Goal: Task Accomplishment & Management: Use online tool/utility

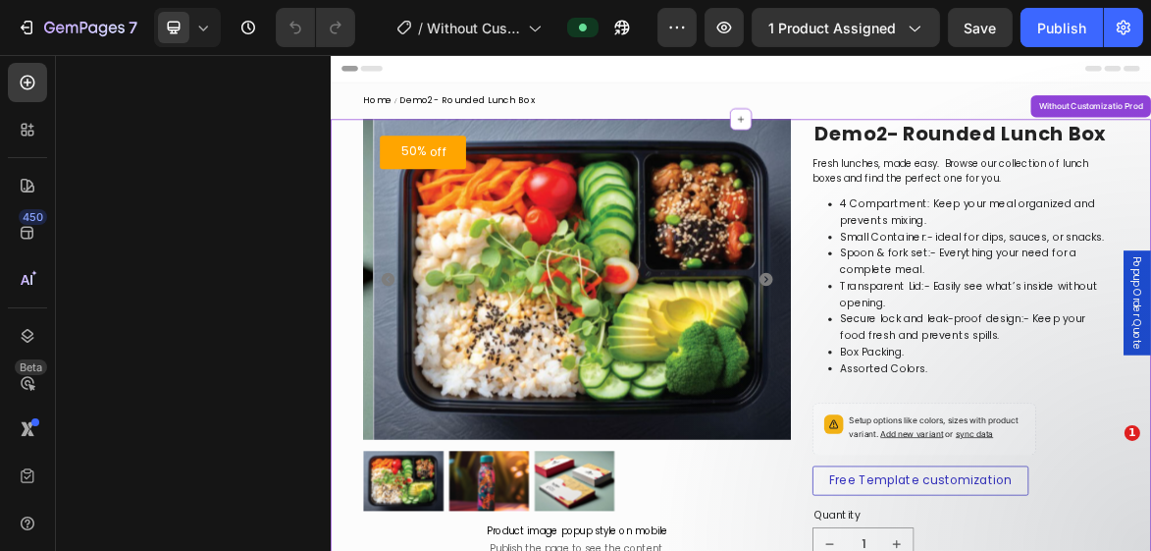
click at [641, 255] on img at bounding box center [697, 377] width 613 height 460
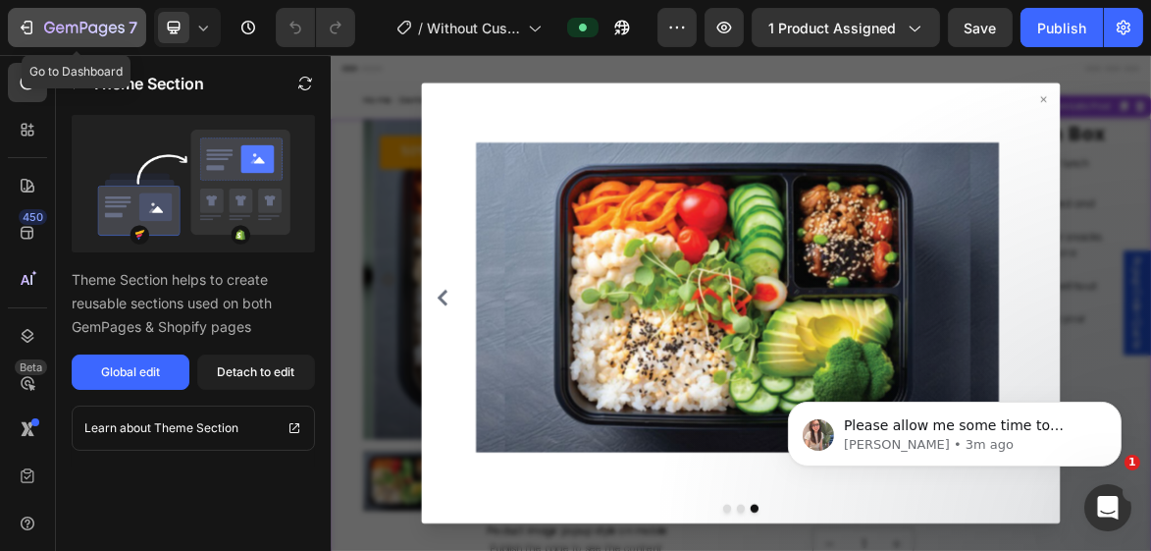
click at [31, 31] on icon "button" at bounding box center [29, 28] width 9 height 14
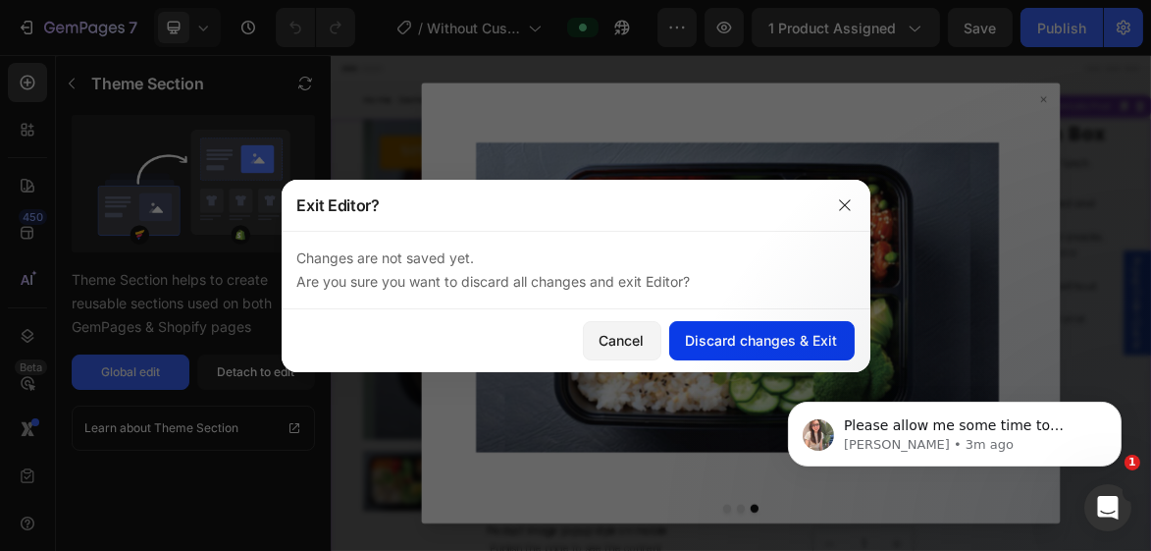
click at [734, 325] on button "Discard changes & Exit" at bounding box center [762, 340] width 186 height 39
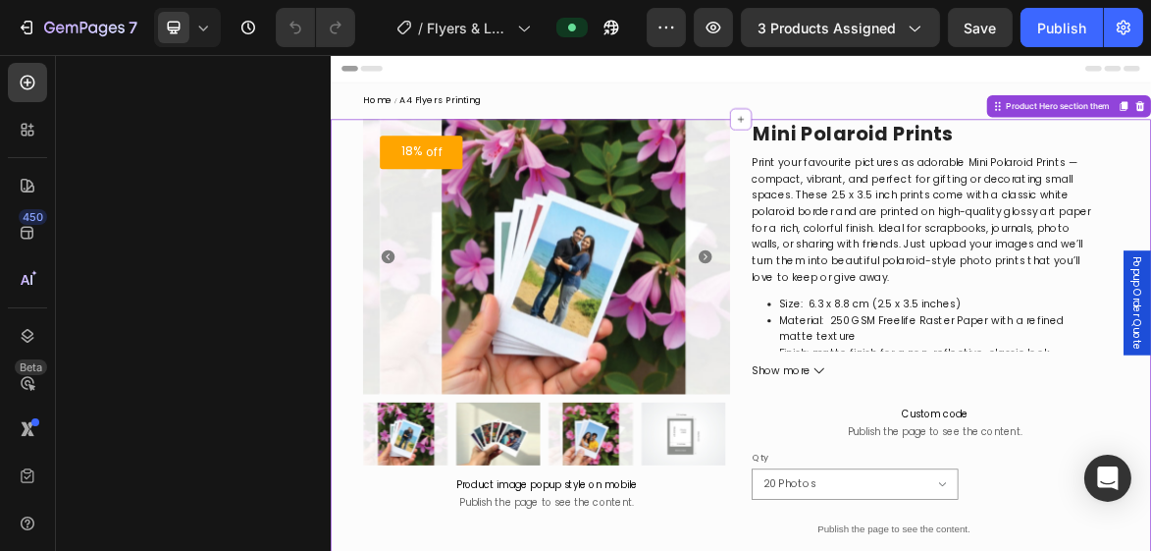
click at [769, 230] on img at bounding box center [663, 344] width 526 height 395
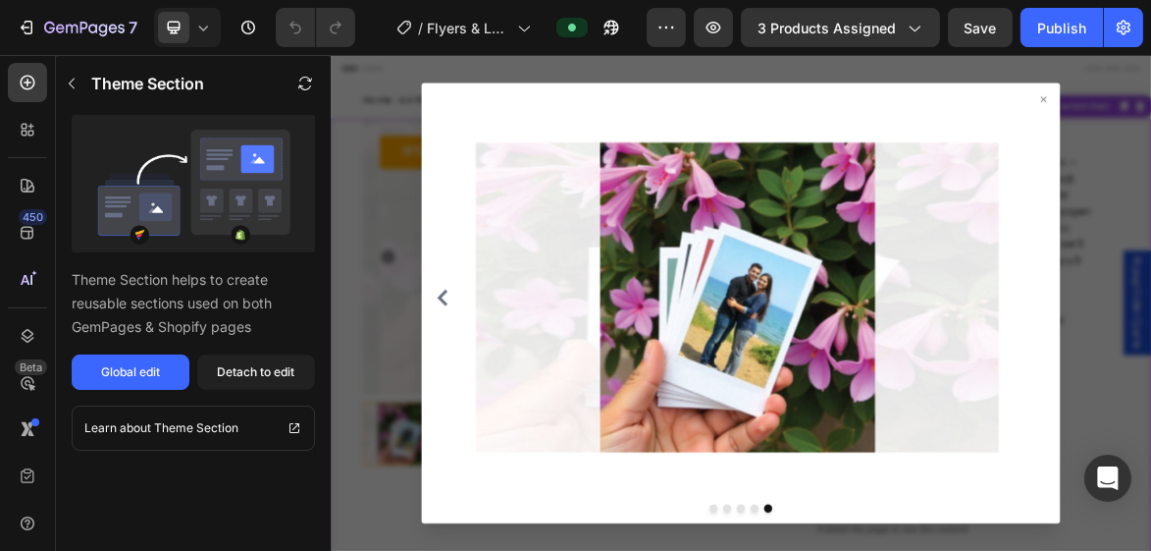
click at [356, 311] on div at bounding box center [919, 411] width 1178 height 712
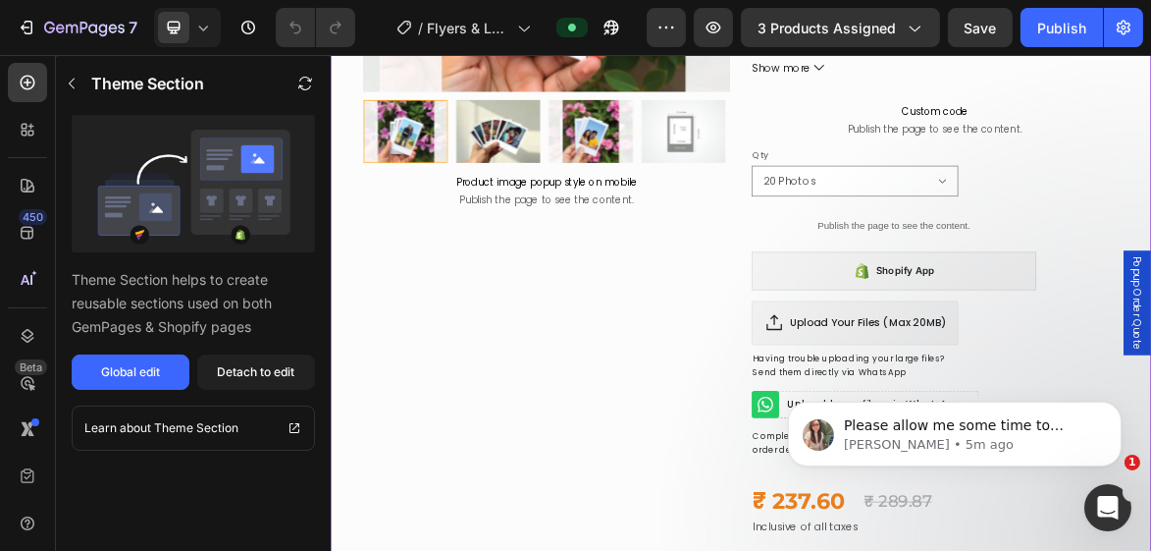
scroll to position [471, 0]
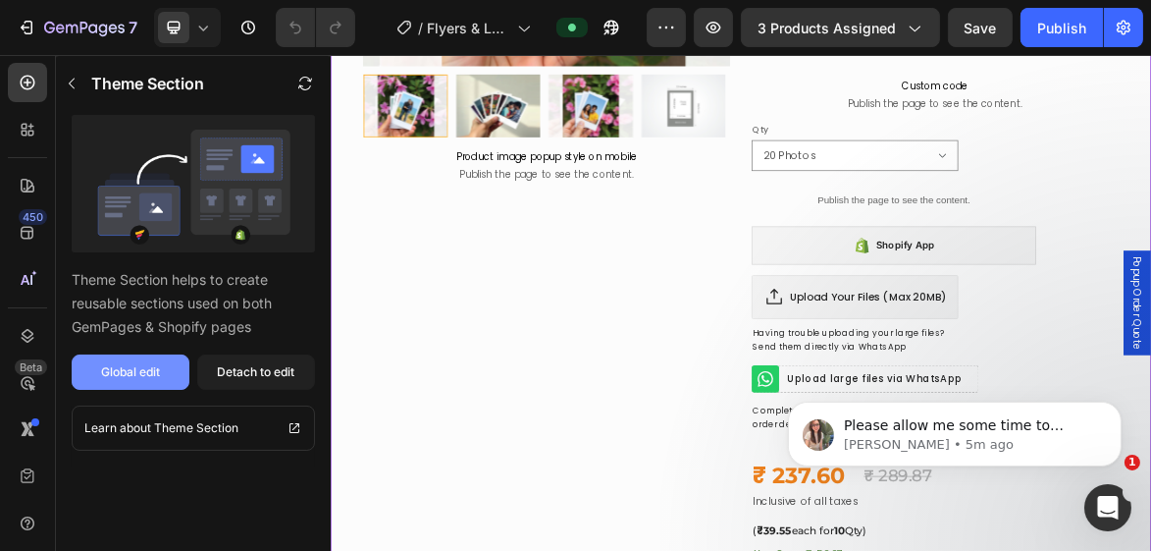
click at [147, 368] on div "Global edit" at bounding box center [130, 372] width 59 height 18
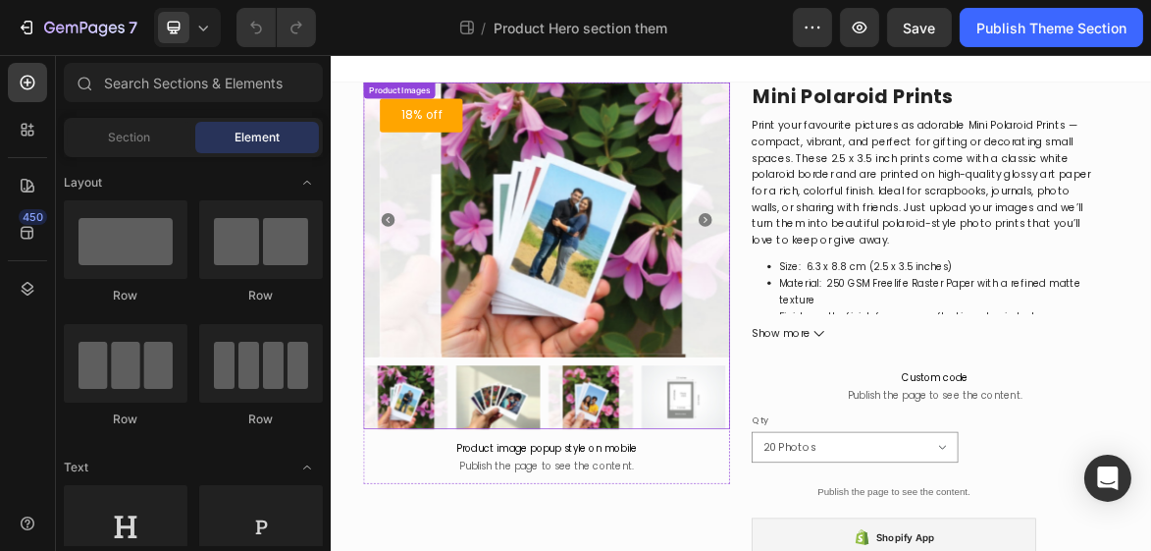
click at [660, 268] on img at bounding box center [663, 291] width 526 height 395
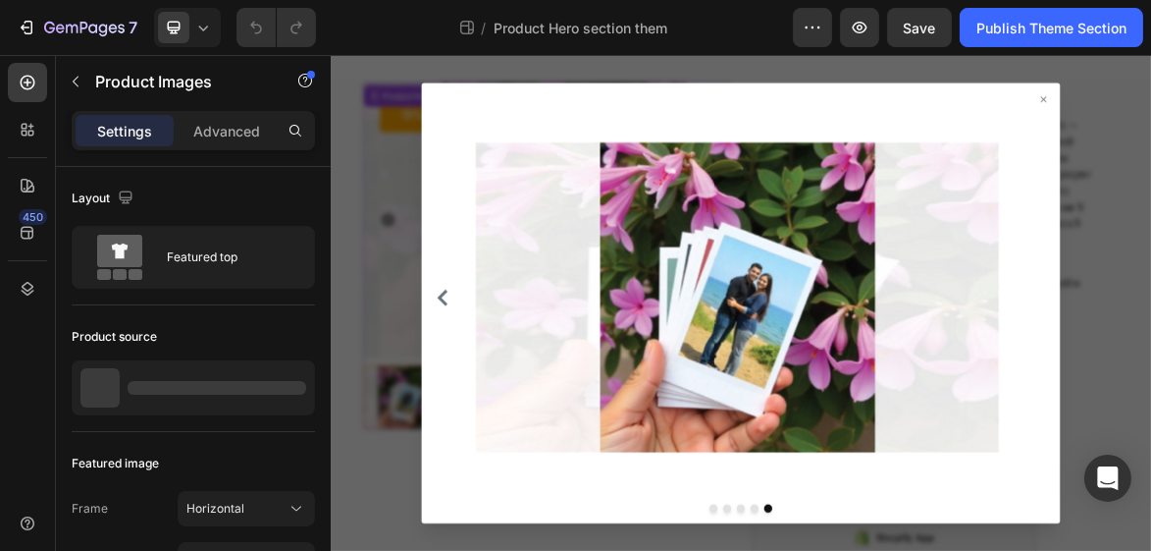
click at [411, 359] on div at bounding box center [919, 411] width 1178 height 712
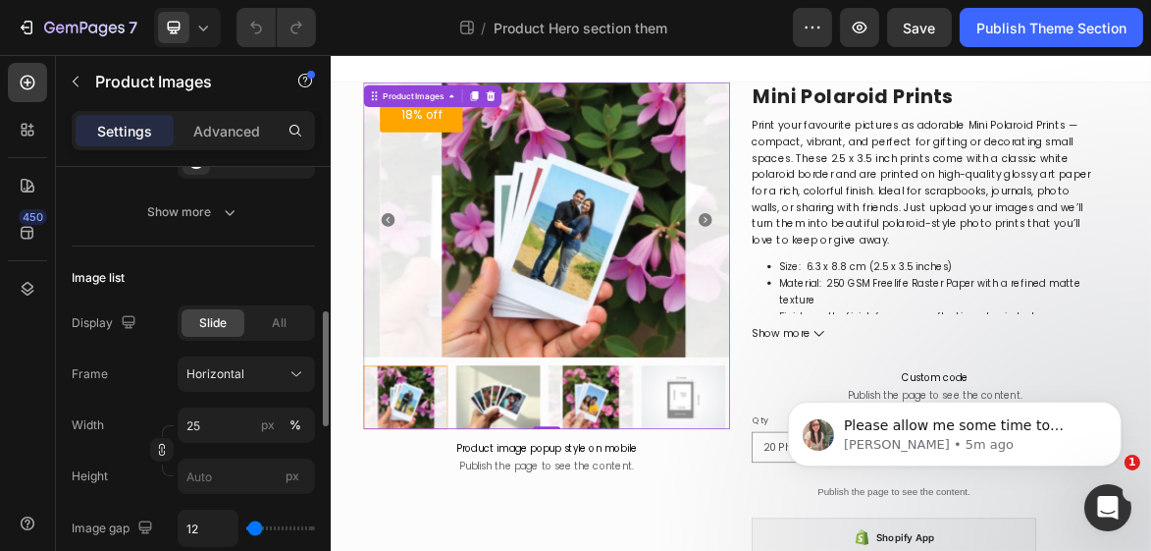
scroll to position [628, 0]
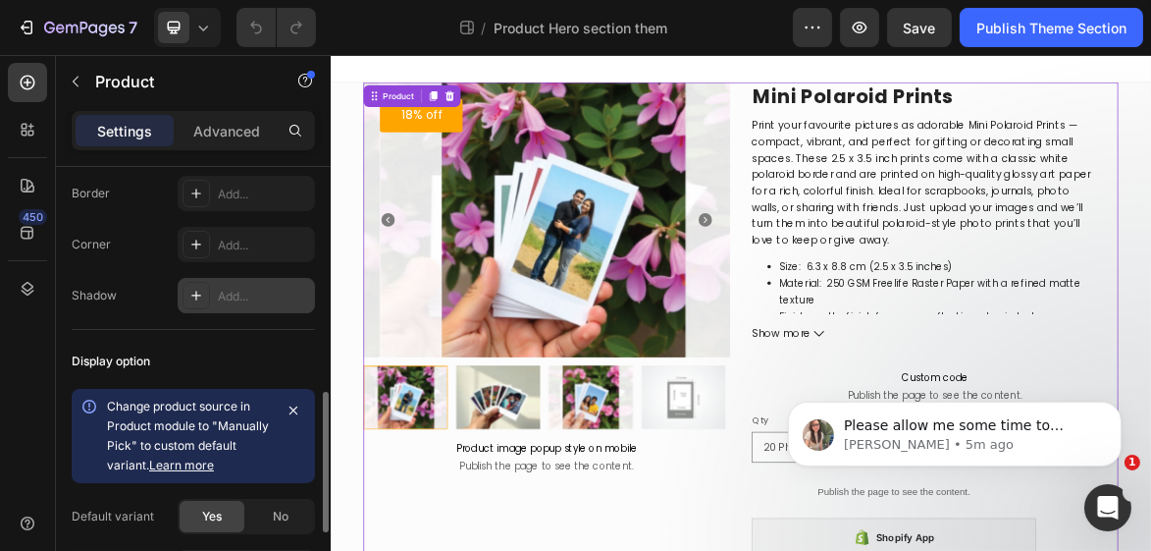
scroll to position [864, 0]
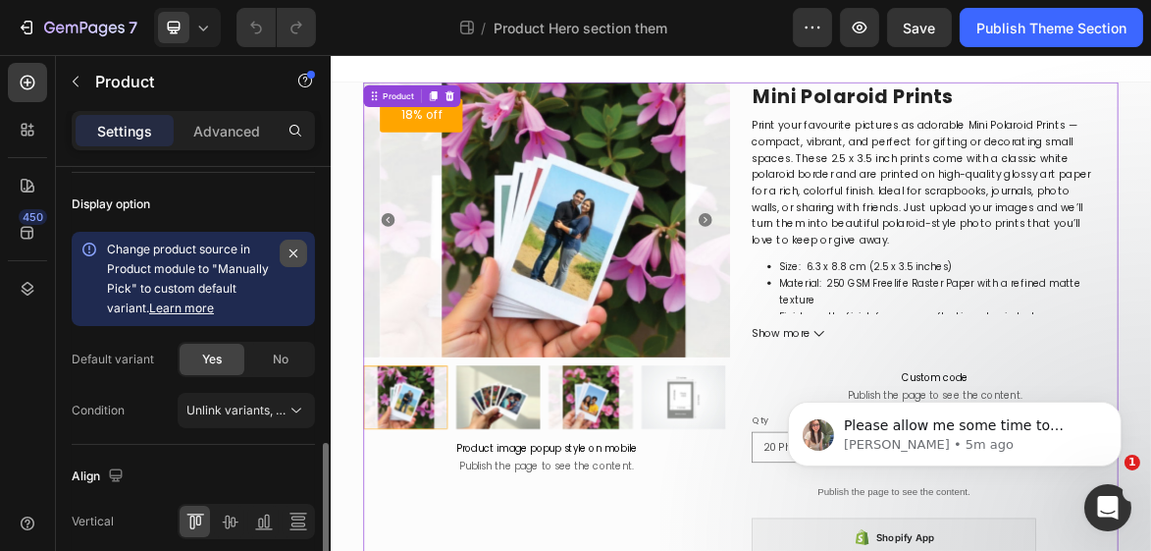
click at [301, 244] on button "button" at bounding box center [293, 252] width 27 height 27
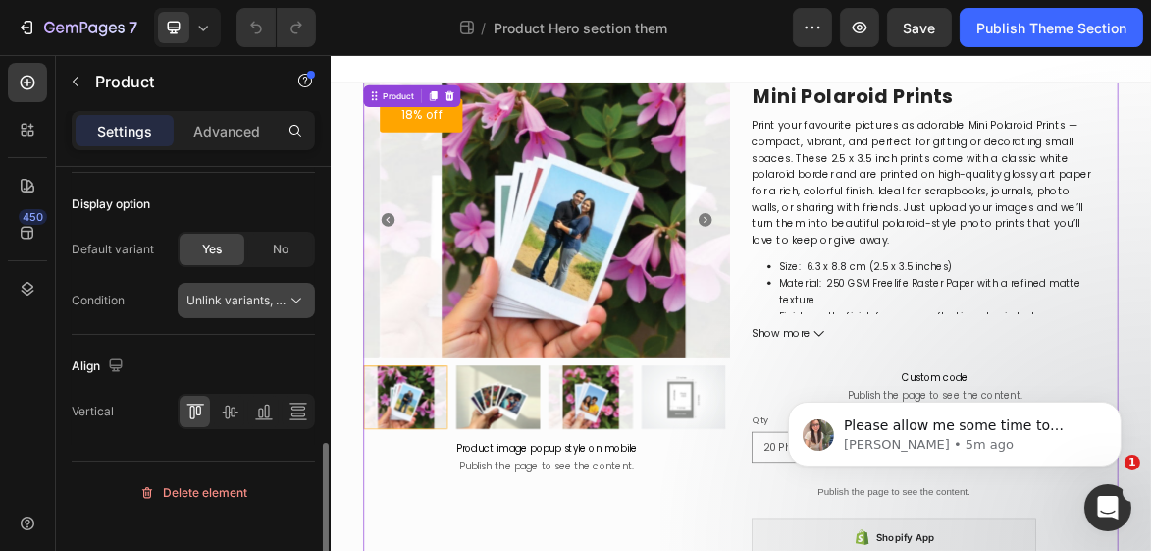
click at [288, 298] on icon at bounding box center [297, 301] width 20 height 20
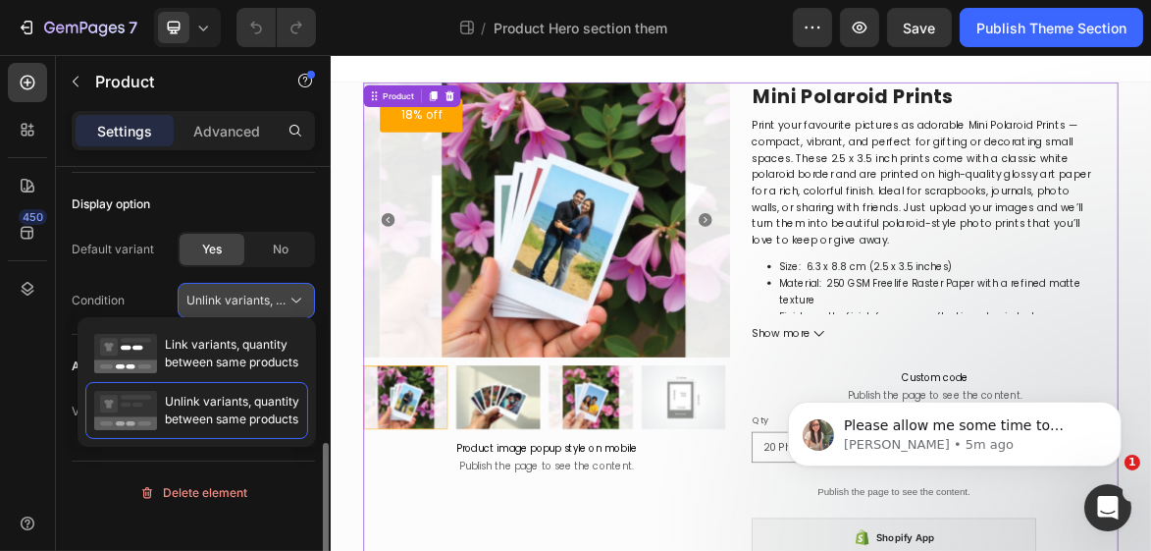
click at [288, 298] on icon at bounding box center [297, 301] width 20 height 20
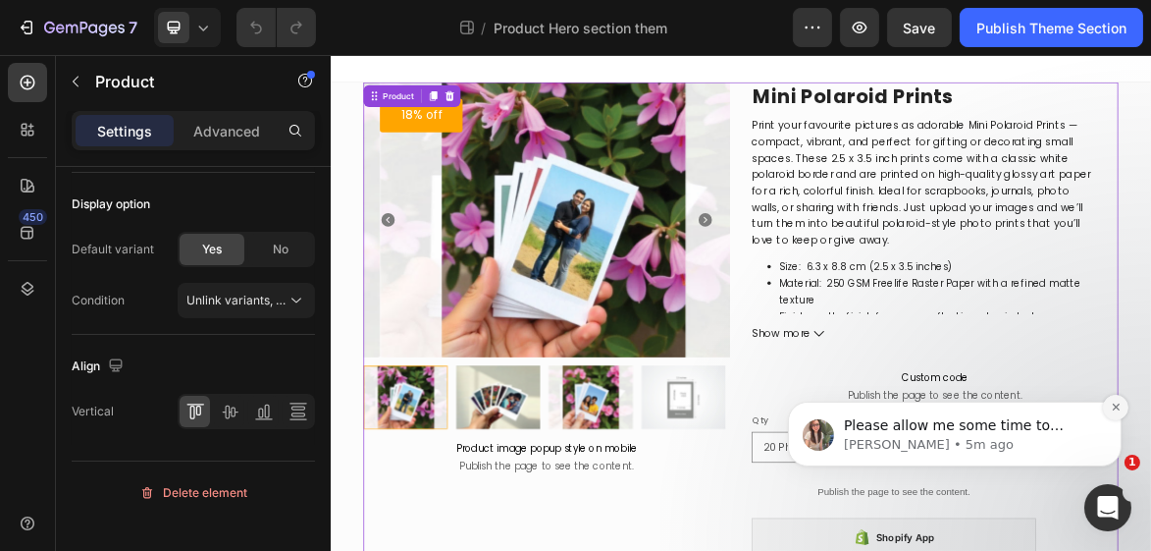
click at [1119, 410] on icon "Dismiss notification" at bounding box center [1115, 405] width 11 height 11
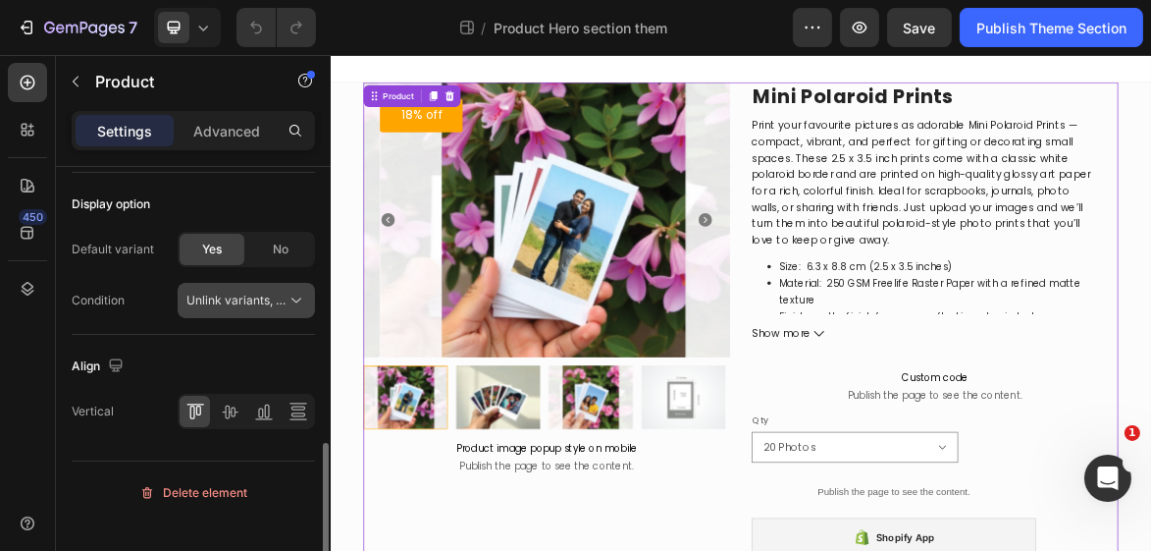
click at [299, 295] on icon at bounding box center [297, 301] width 20 height 20
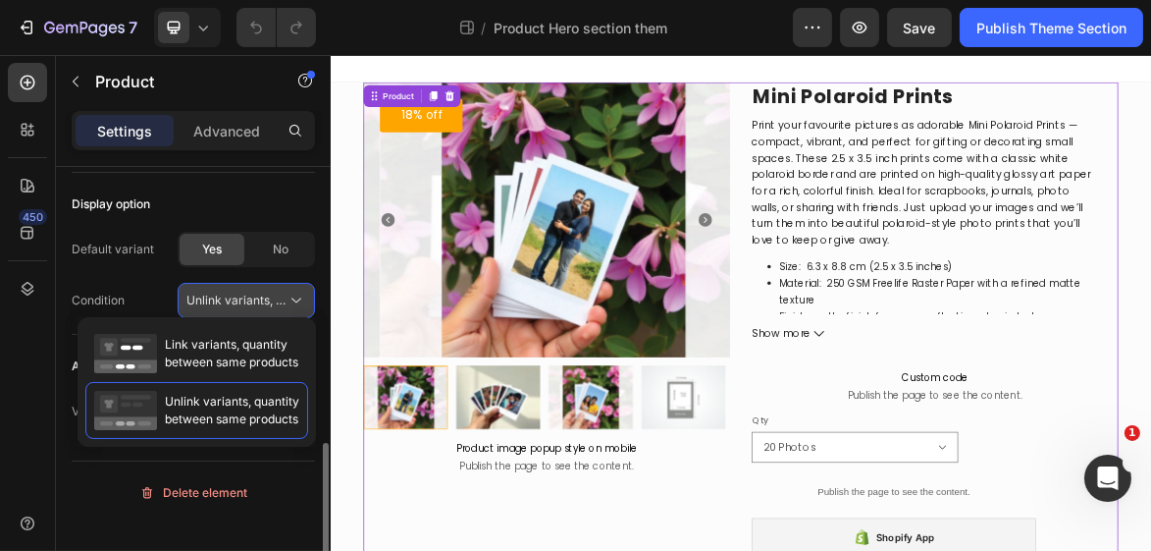
click at [297, 291] on icon at bounding box center [297, 301] width 20 height 20
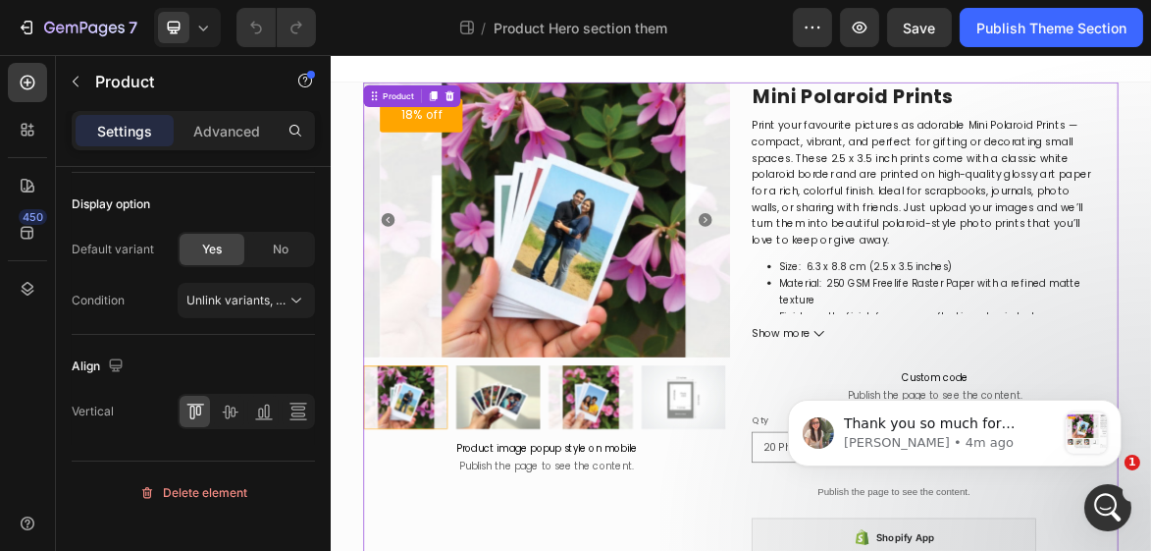
scroll to position [0, 0]
